Goal: Information Seeking & Learning: Learn about a topic

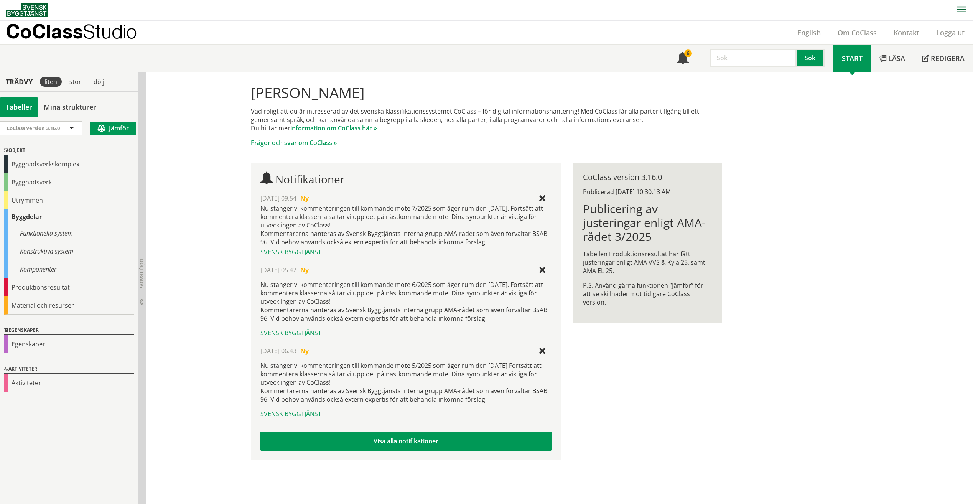
scroll to position [0, 0]
click at [41, 215] on div "Byggdelar" at bounding box center [69, 216] width 130 height 15
click at [28, 219] on div "Byggdelar" at bounding box center [69, 216] width 130 height 15
click at [28, 210] on div "Byggdelar" at bounding box center [69, 216] width 130 height 15
click at [733, 65] on input "text" at bounding box center [752, 57] width 87 height 18
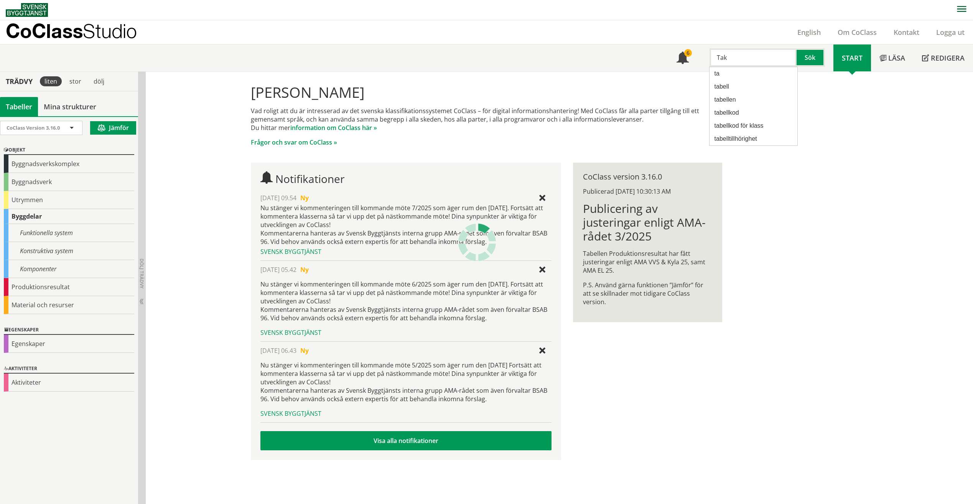
type input "Tak"
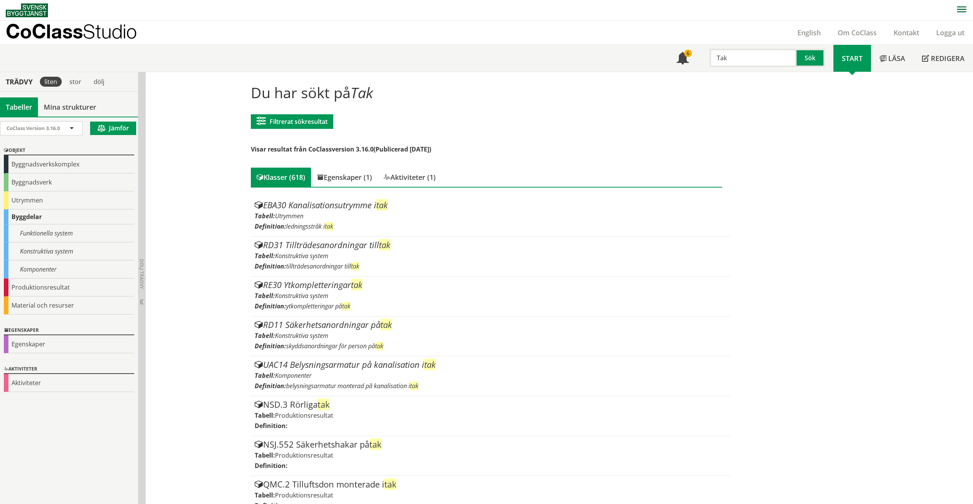
drag, startPoint x: 732, startPoint y: 60, endPoint x: 714, endPoint y: 59, distance: 18.1
click at [717, 59] on input "Tak" at bounding box center [752, 58] width 87 height 18
type input "Yttertak"
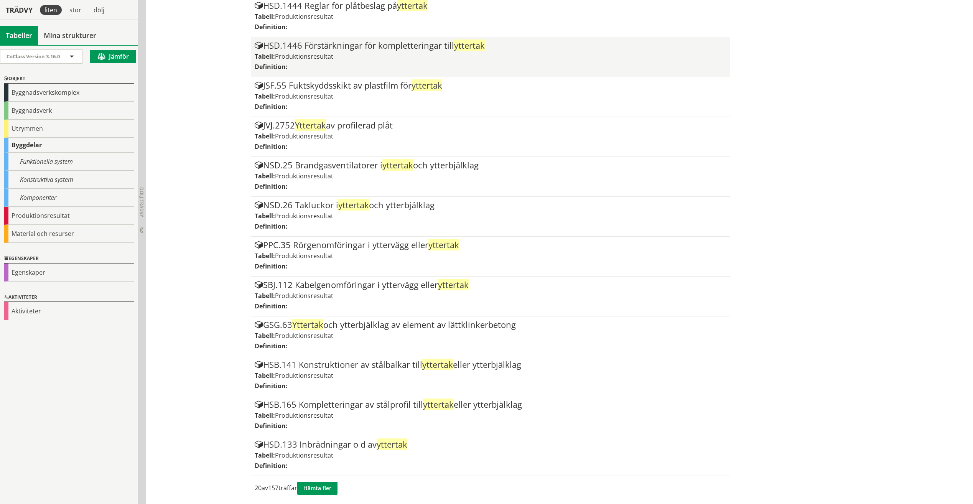
scroll to position [519, 0]
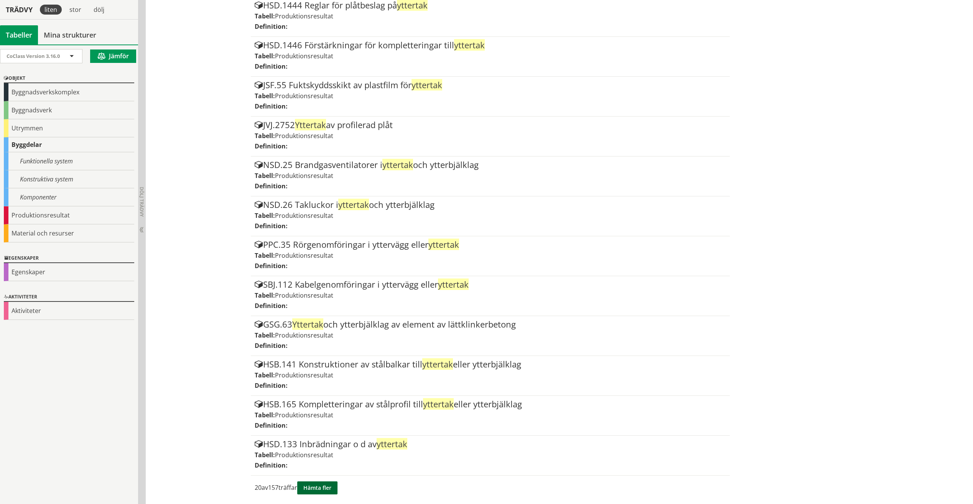
click at [331, 489] on button "Hämta fler" at bounding box center [317, 487] width 40 height 13
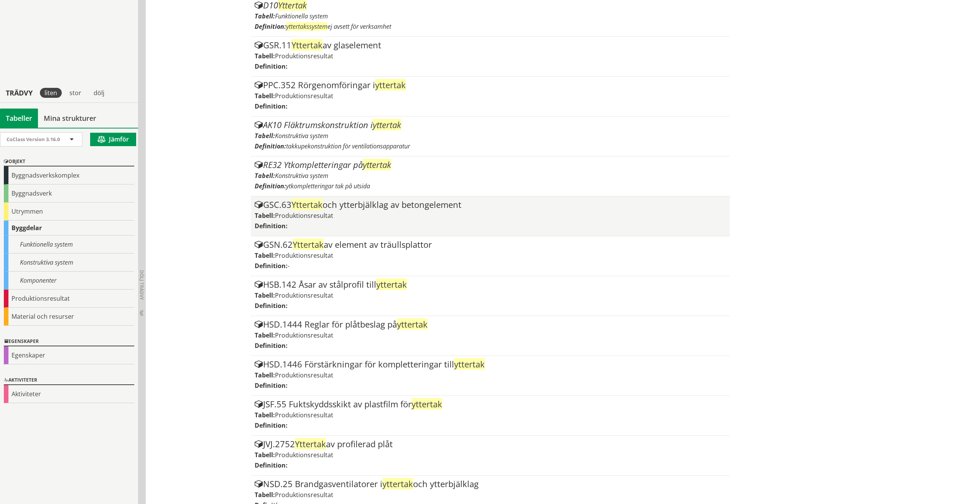
scroll to position [0, 0]
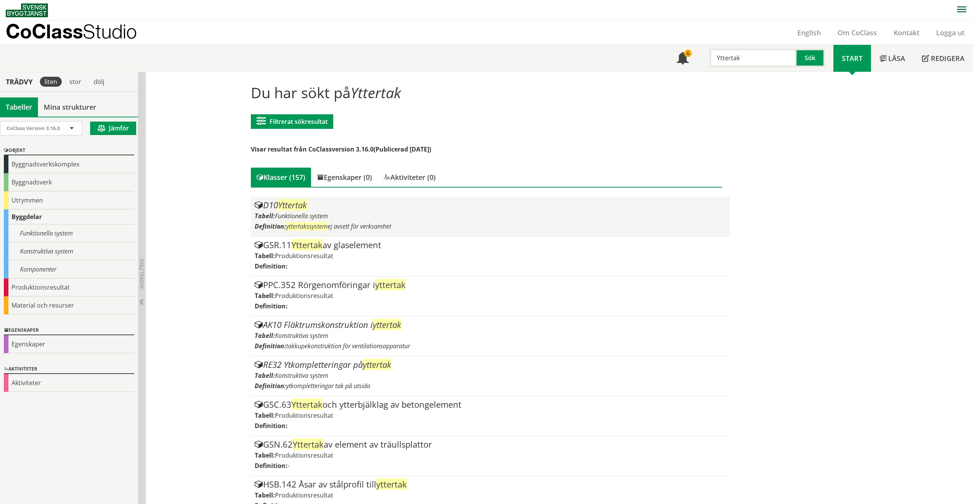
click at [328, 210] on div "D10 Yttertak Tabell: Funktionella system Definition: yttertakssystem ej avsett …" at bounding box center [490, 217] width 471 height 32
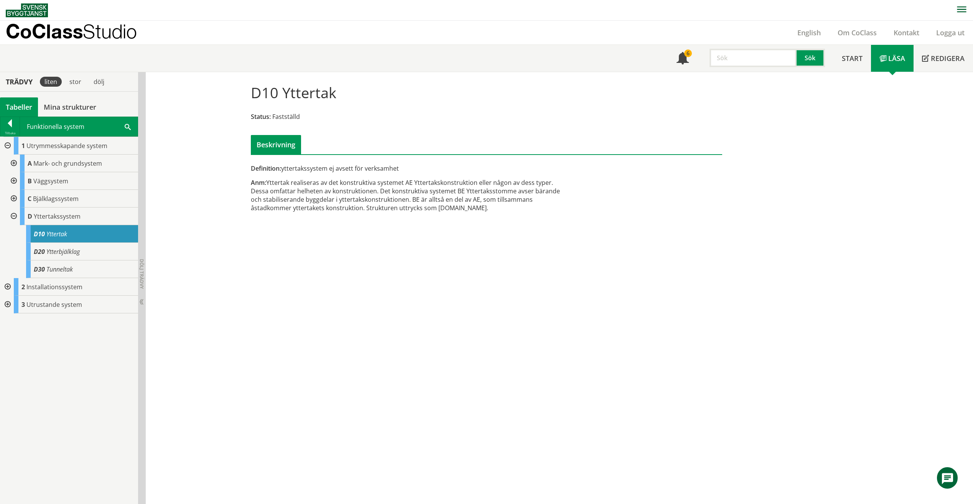
drag, startPoint x: 383, startPoint y: 191, endPoint x: 467, endPoint y: 192, distance: 84.4
click at [467, 192] on div "Anm: Yttertak realiseras av det konstruktiva systemet AE Yttertakskonstruktion …" at bounding box center [406, 195] width 310 height 34
drag, startPoint x: 454, startPoint y: 191, endPoint x: 493, endPoint y: 192, distance: 39.1
click at [493, 192] on div "Anm: Yttertak realiseras av det konstruktiva systemet AE Yttertakskonstruktion …" at bounding box center [406, 195] width 310 height 34
click at [90, 262] on div "D30 Tunneltak" at bounding box center [82, 269] width 112 height 18
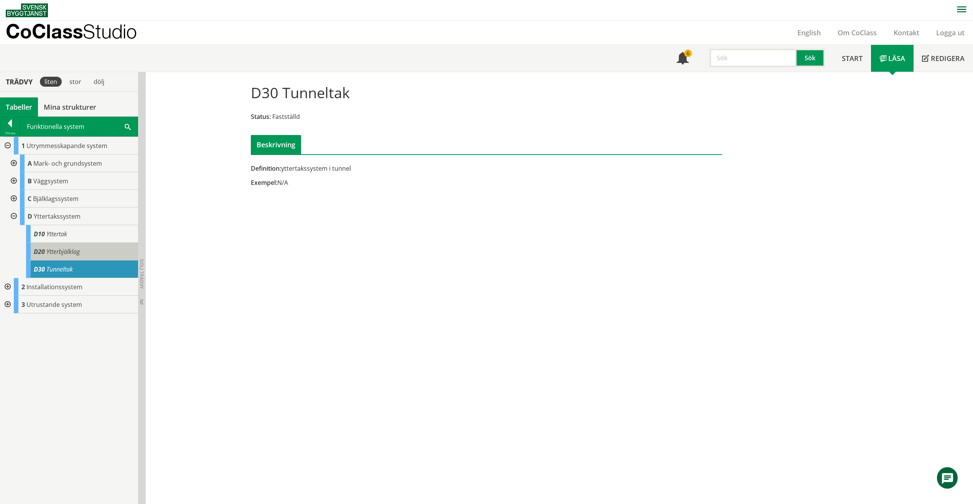
click at [92, 257] on div "D20 Ytterbjälklag" at bounding box center [82, 252] width 112 height 18
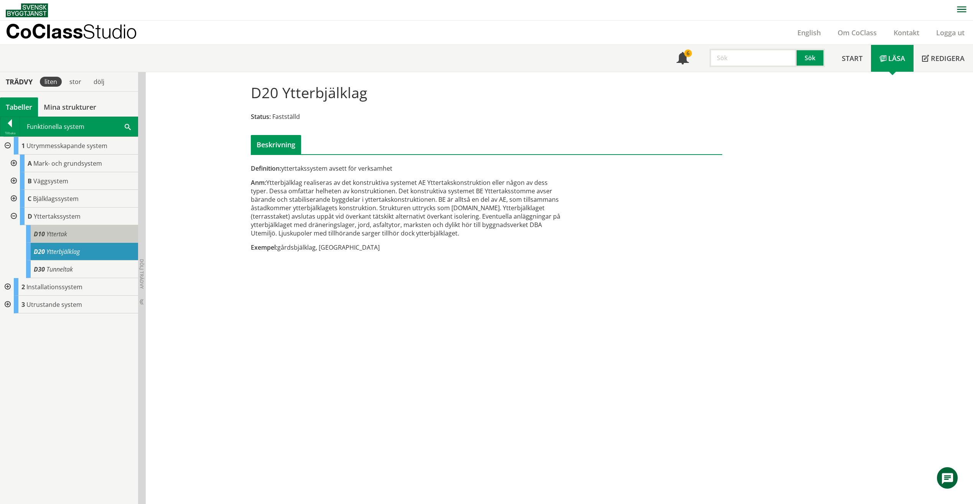
click at [65, 234] on span "Yttertak" at bounding box center [56, 234] width 21 height 8
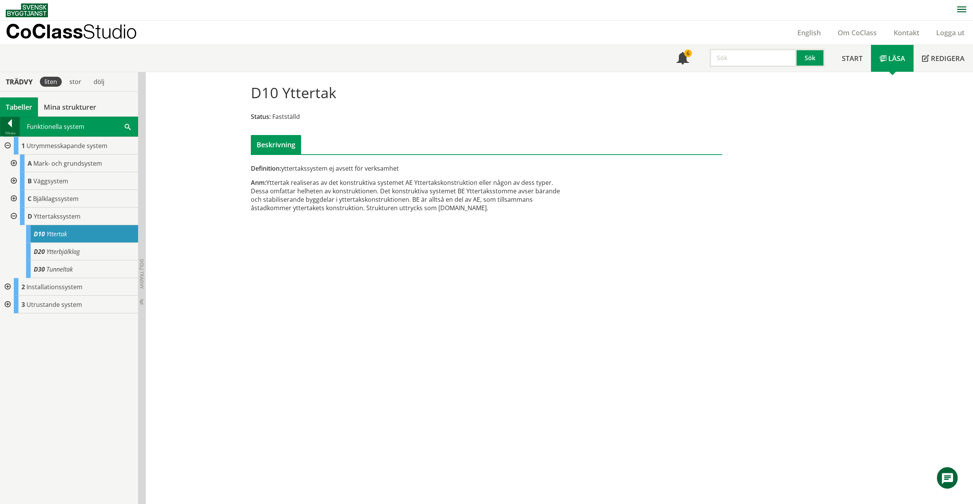
click at [7, 122] on div at bounding box center [9, 124] width 19 height 11
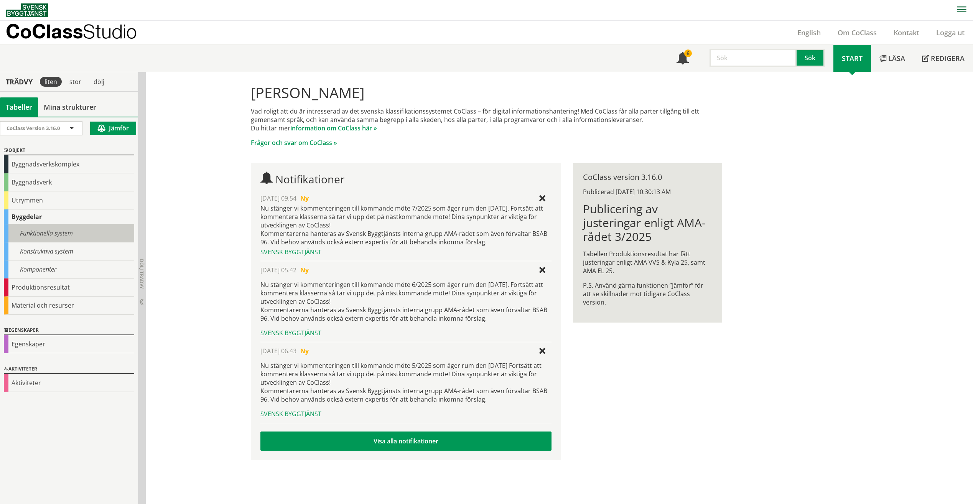
click at [42, 240] on div "Funktionella system" at bounding box center [69, 233] width 130 height 18
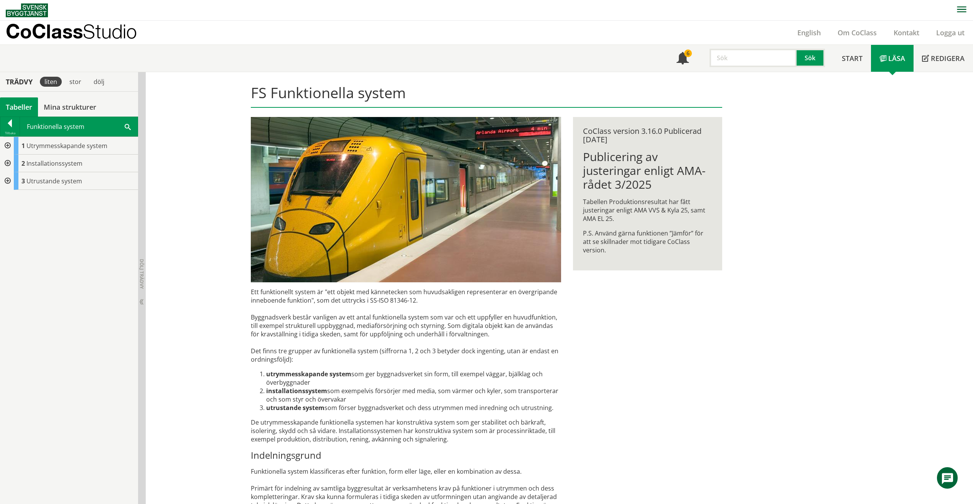
click at [49, 260] on div "1 Utrymmesskapande system 2 Installationssystem 3 Utrustande system" at bounding box center [69, 320] width 138 height 367
click at [5, 123] on div at bounding box center [9, 124] width 19 height 11
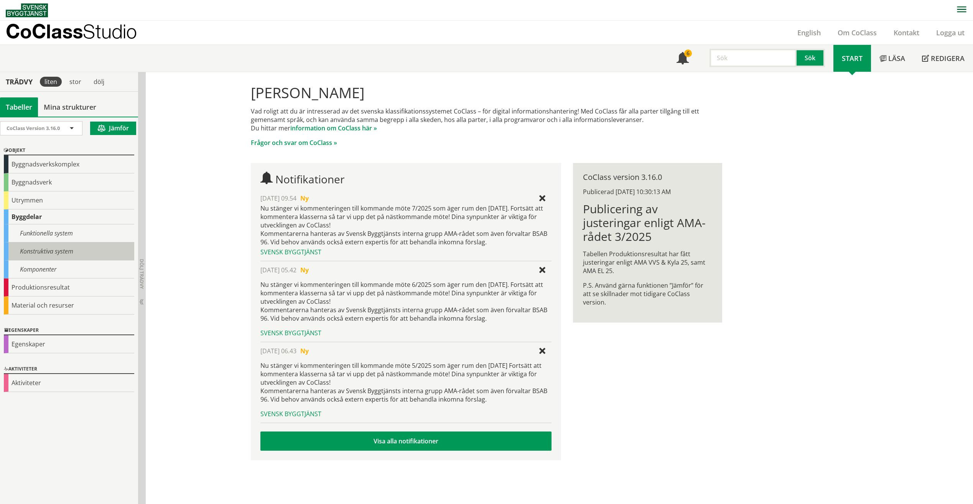
click at [69, 247] on div "Konstruktiva system" at bounding box center [69, 251] width 130 height 18
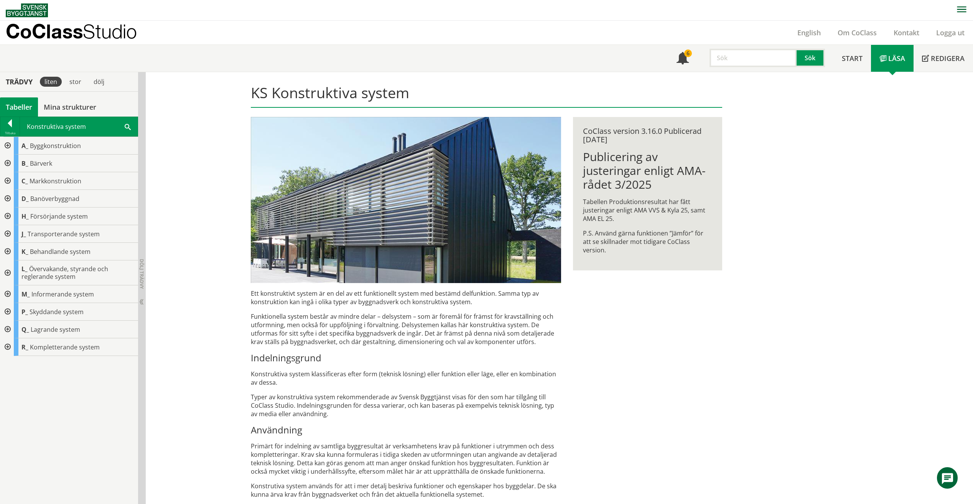
click at [8, 147] on div at bounding box center [7, 146] width 14 height 18
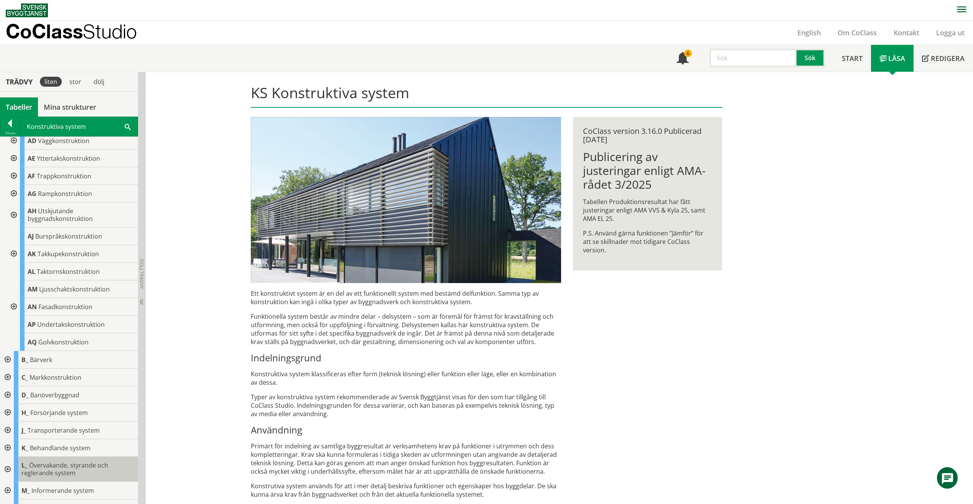
scroll to position [106, 0]
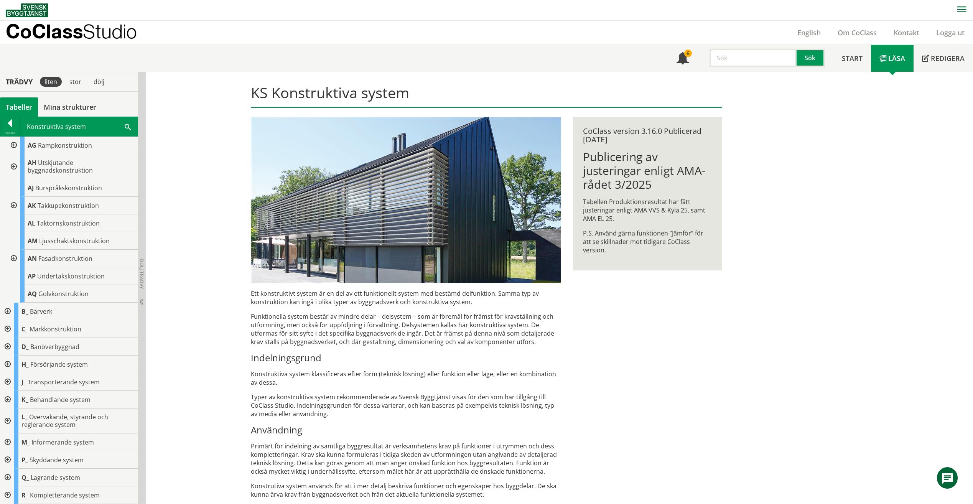
click at [7, 312] on div at bounding box center [7, 312] width 14 height 18
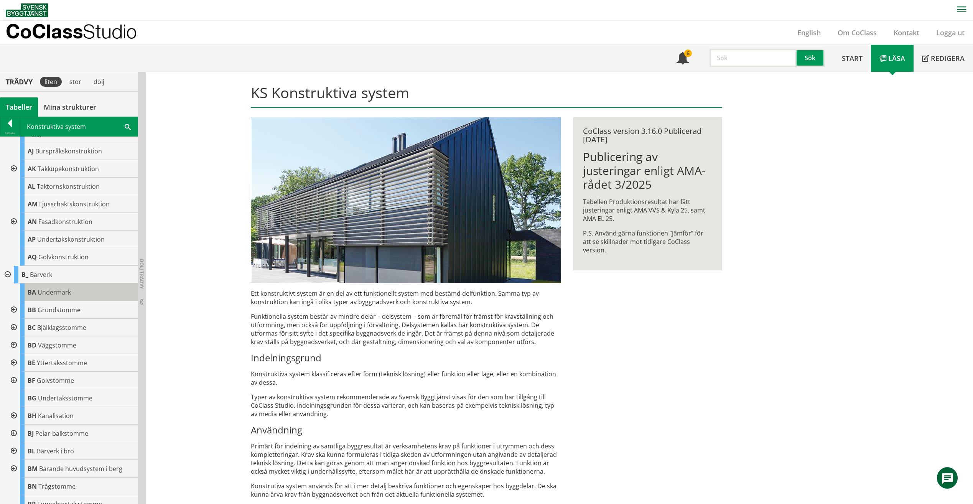
scroll to position [183, 0]
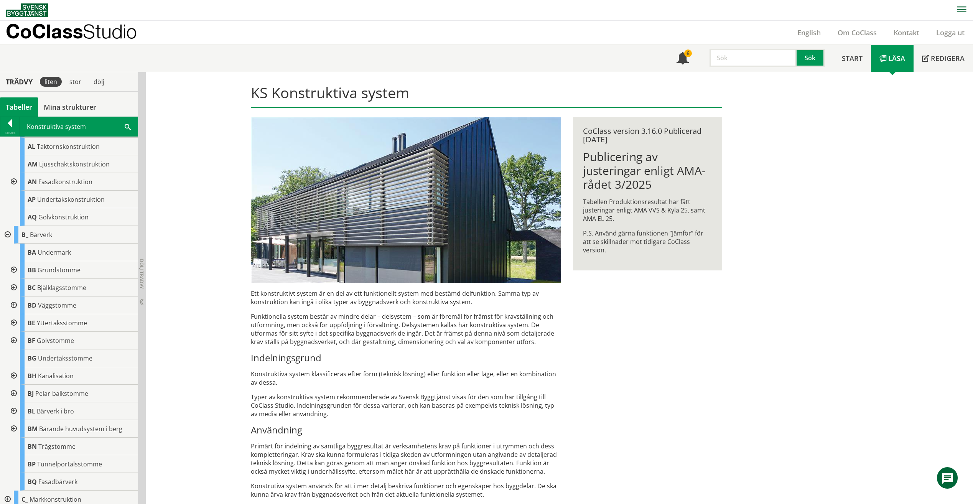
click at [13, 321] on div at bounding box center [13, 323] width 14 height 18
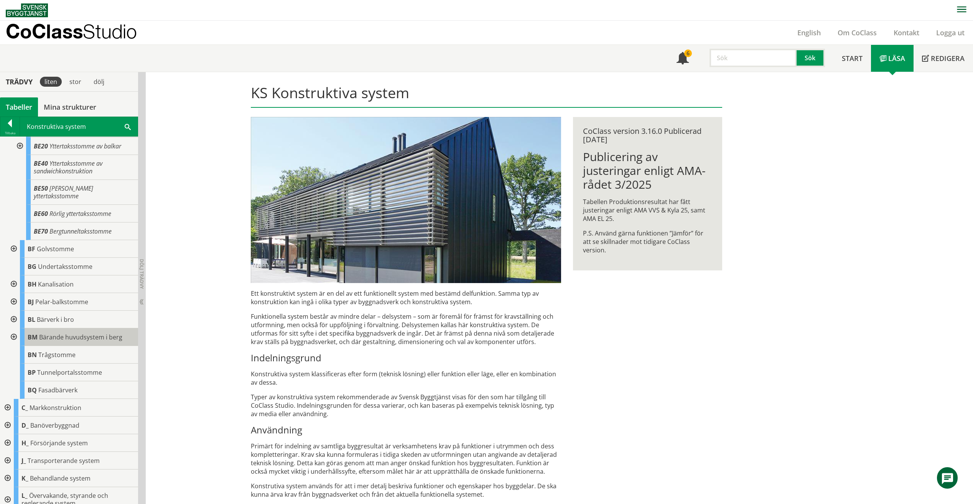
scroll to position [466, 0]
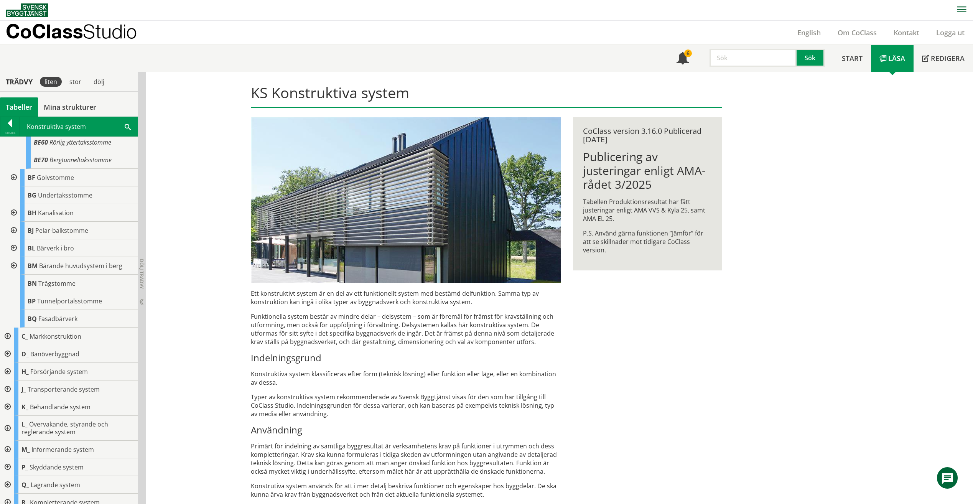
click at [730, 65] on input "text" at bounding box center [752, 58] width 87 height 18
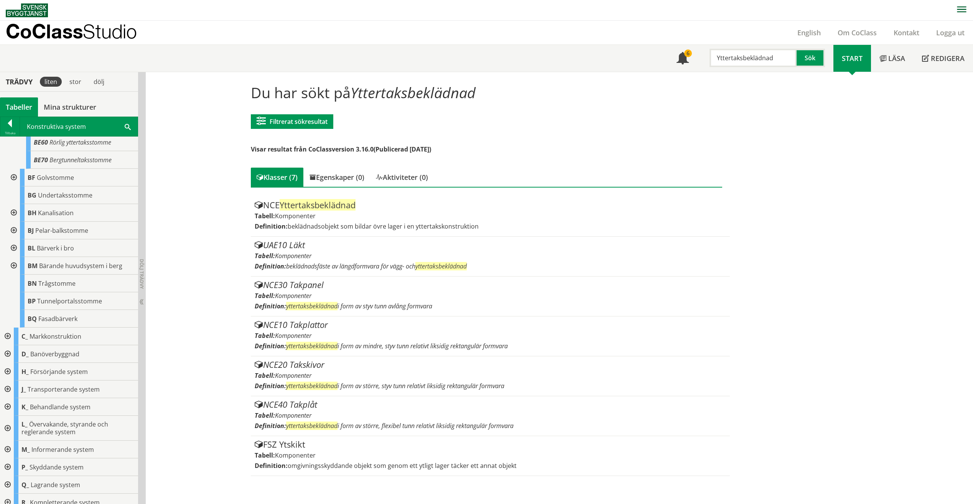
drag, startPoint x: 779, startPoint y: 62, endPoint x: 740, endPoint y: 62, distance: 39.5
click at [740, 62] on input "Yttertaksbeklädnad" at bounding box center [752, 58] width 87 height 18
type input "Yttertak"
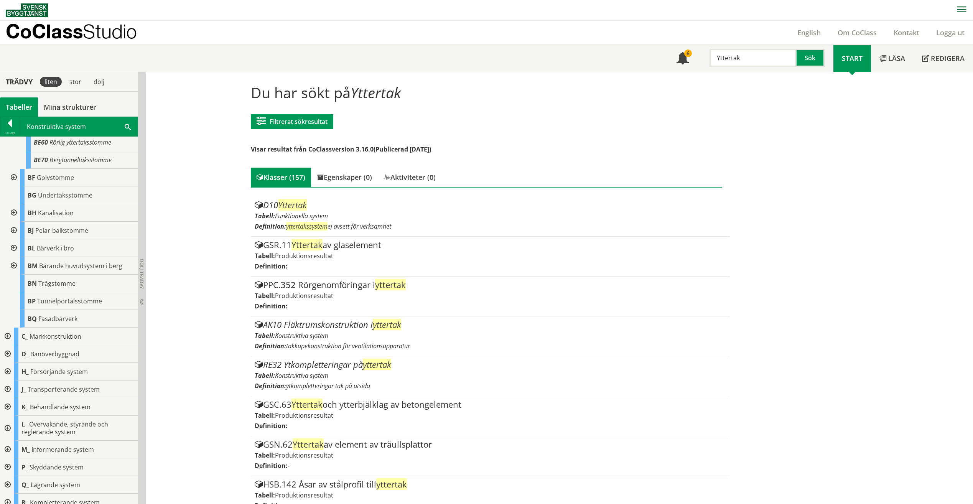
drag, startPoint x: 281, startPoint y: 211, endPoint x: 219, endPoint y: 253, distance: 75.0
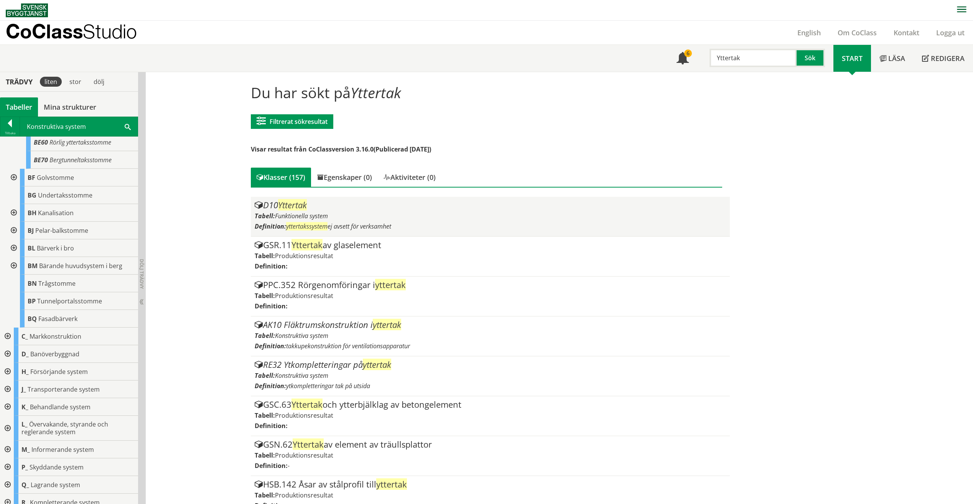
click at [297, 220] on span "Funktionella system" at bounding box center [301, 216] width 53 height 8
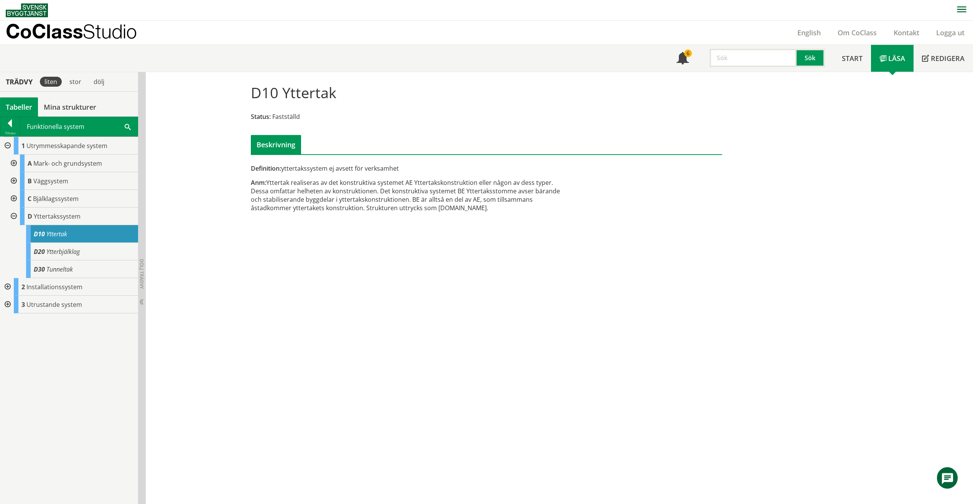
click at [448, 211] on div "Anm: Yttertak realiseras av det konstruktiva systemet AE Yttertakskonstruktion …" at bounding box center [406, 195] width 310 height 34
drag, startPoint x: 466, startPoint y: 207, endPoint x: 431, endPoint y: 208, distance: 34.9
click at [431, 208] on div "Anm: Yttertak realiseras av det konstruktiva systemet AE Yttertakskonstruktion …" at bounding box center [406, 195] width 310 height 34
drag, startPoint x: 467, startPoint y: 207, endPoint x: 445, endPoint y: 208, distance: 21.9
click at [445, 208] on div "Anm: Yttertak realiseras av det konstruktiva systemet AE Yttertakskonstruktion …" at bounding box center [406, 195] width 310 height 34
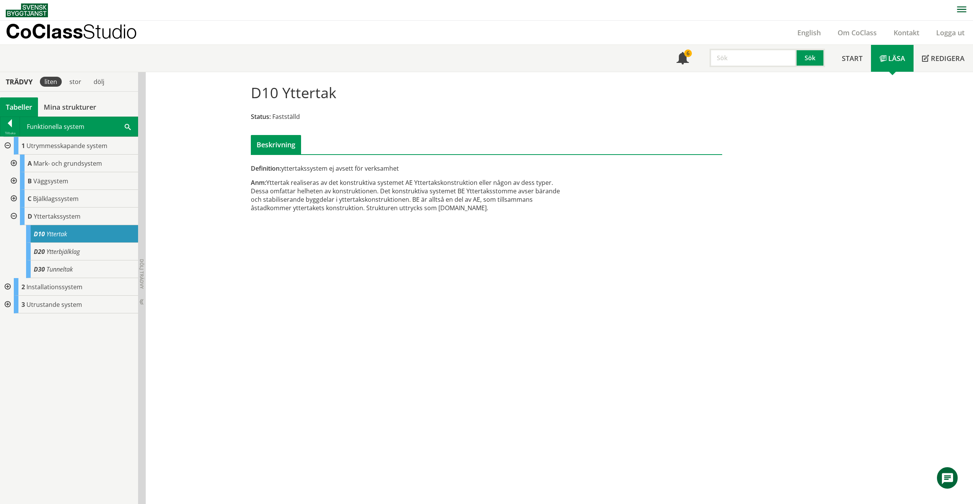
click at [445, 208] on div "Anm: Yttertak realiseras av det konstruktiva systemet AE Yttertakskonstruktion …" at bounding box center [406, 195] width 310 height 34
drag, startPoint x: 445, startPoint y: 209, endPoint x: 487, endPoint y: 209, distance: 41.8
click at [487, 209] on div "Anm: Yttertak realiseras av det konstruktiva systemet AE Yttertakskonstruktion …" at bounding box center [406, 195] width 310 height 34
click at [947, 56] on span "Redigera" at bounding box center [948, 58] width 34 height 9
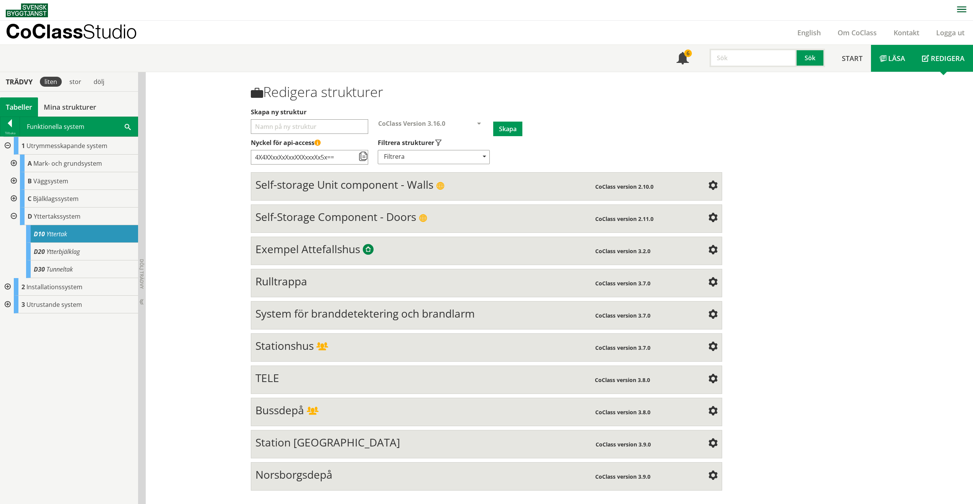
click at [890, 63] on span "Läsa" at bounding box center [896, 58] width 17 height 9
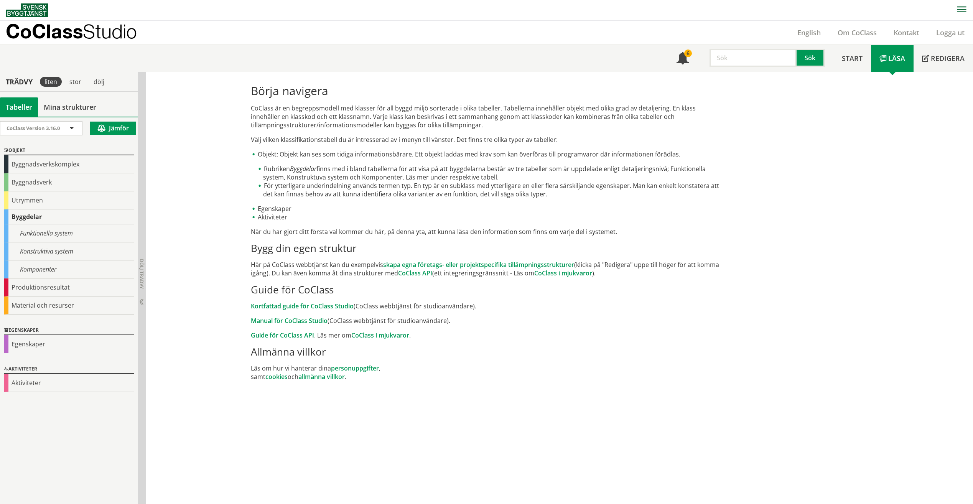
click at [748, 61] on input "text" at bounding box center [752, 58] width 87 height 18
click at [717, 60] on input "text" at bounding box center [752, 58] width 87 height 18
type input "yttertak"
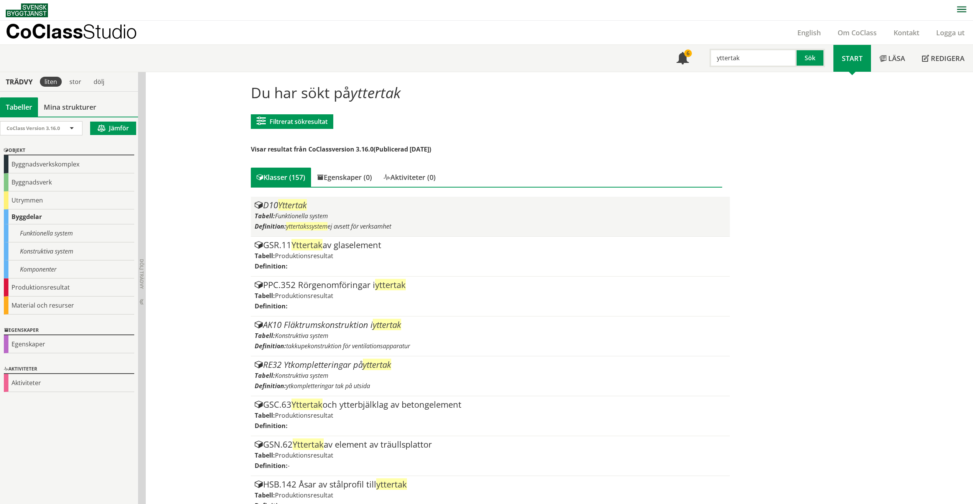
click at [276, 219] on span "Funktionella system" at bounding box center [301, 216] width 53 height 8
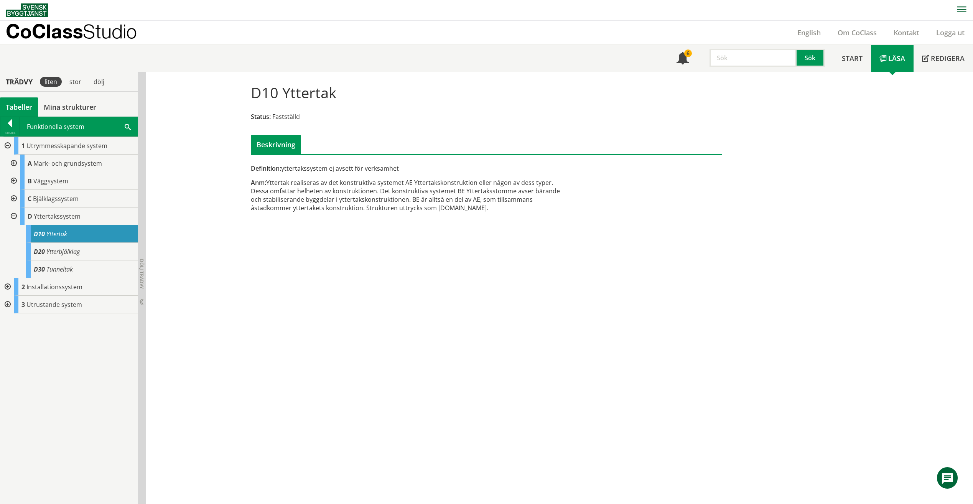
drag, startPoint x: 303, startPoint y: 170, endPoint x: 363, endPoint y: 170, distance: 59.8
click at [363, 170] on div "Definition: yttertakssystem ej avsett för verksamhet" at bounding box center [406, 168] width 310 height 8
click at [734, 51] on input "text" at bounding box center [752, 58] width 87 height 18
type input "NCE"
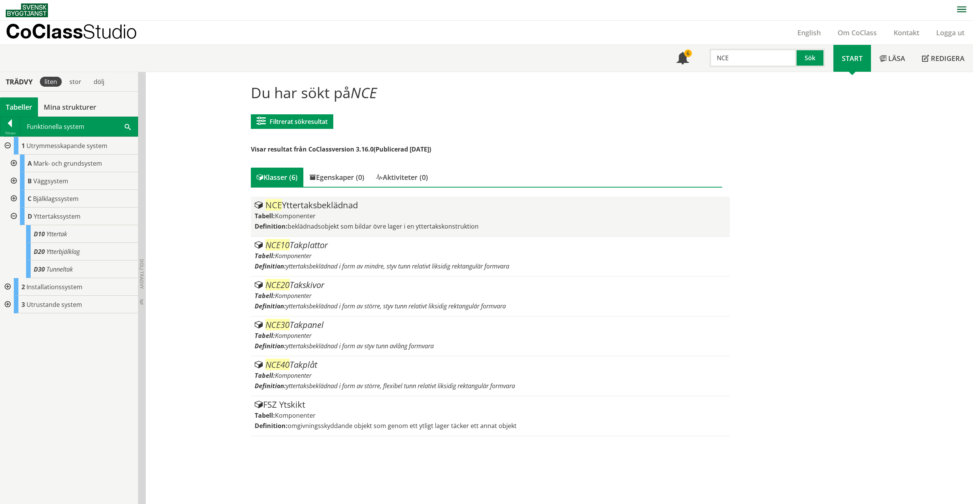
click at [393, 214] on div "Tabell: Komponenter" at bounding box center [490, 216] width 471 height 8
